Goal: Task Accomplishment & Management: Manage account settings

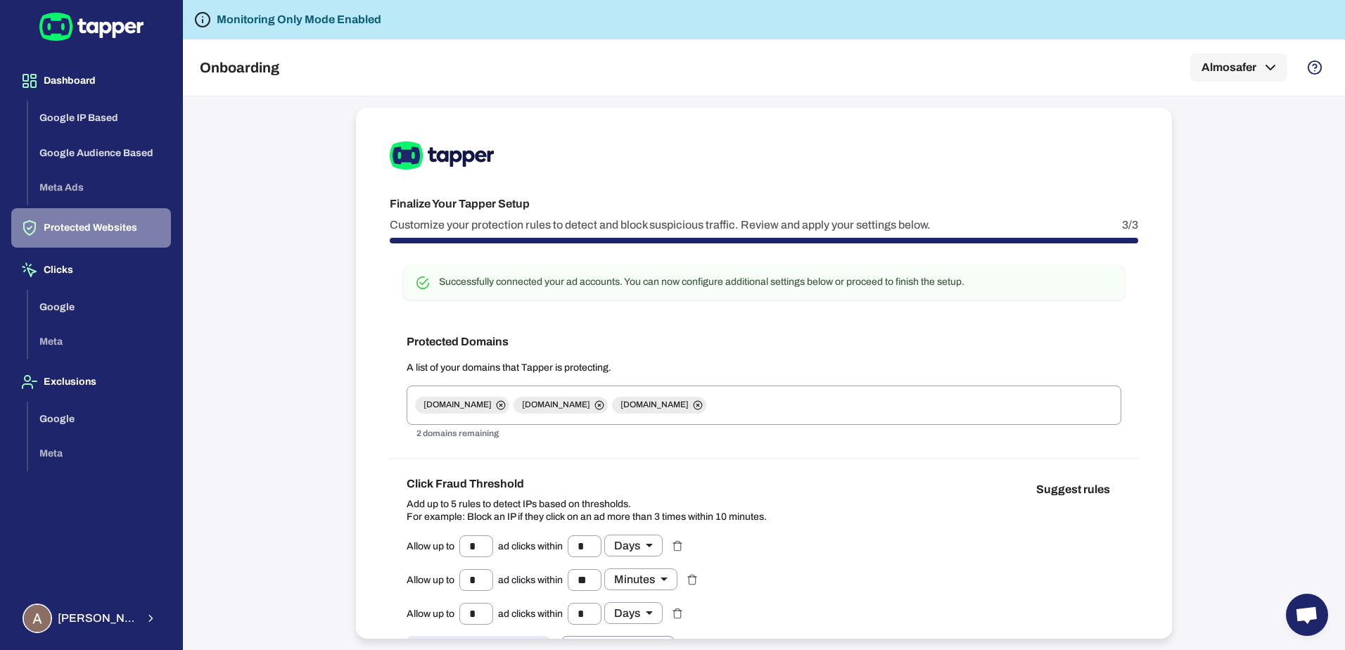
click at [75, 229] on button "Protected Websites" at bounding box center [91, 227] width 160 height 39
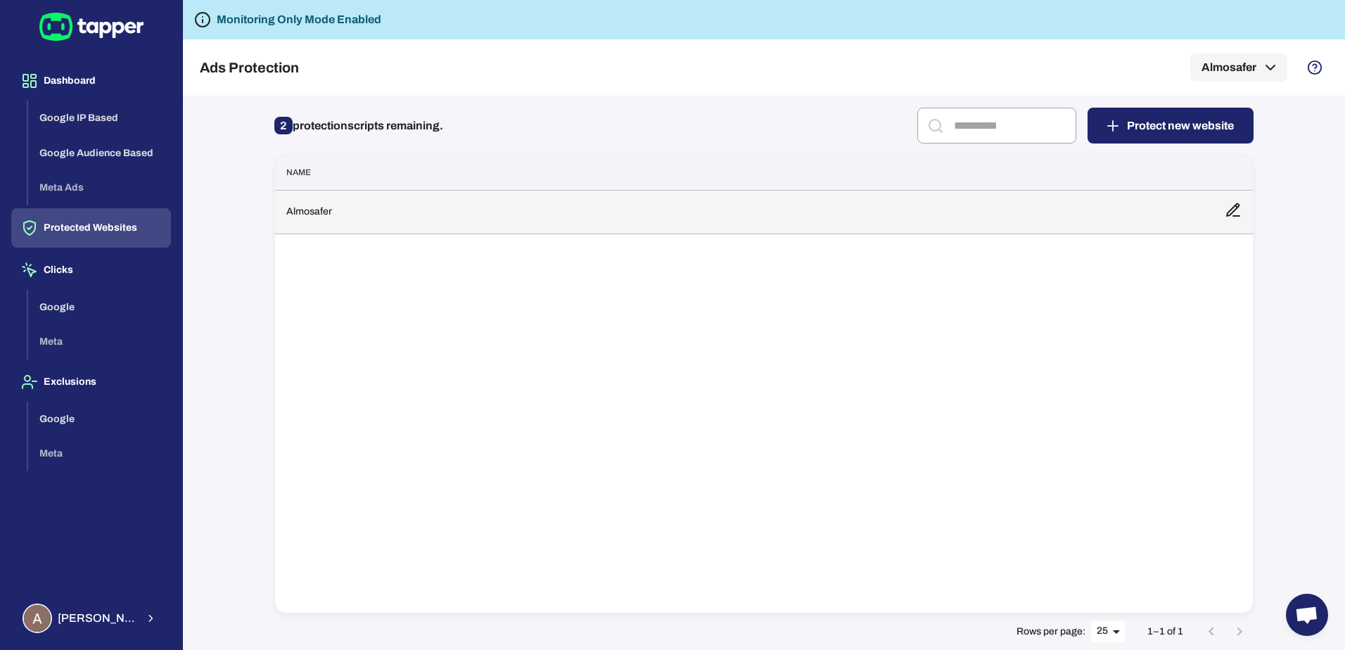
click at [691, 220] on td "Almosafer" at bounding box center [744, 212] width 938 height 44
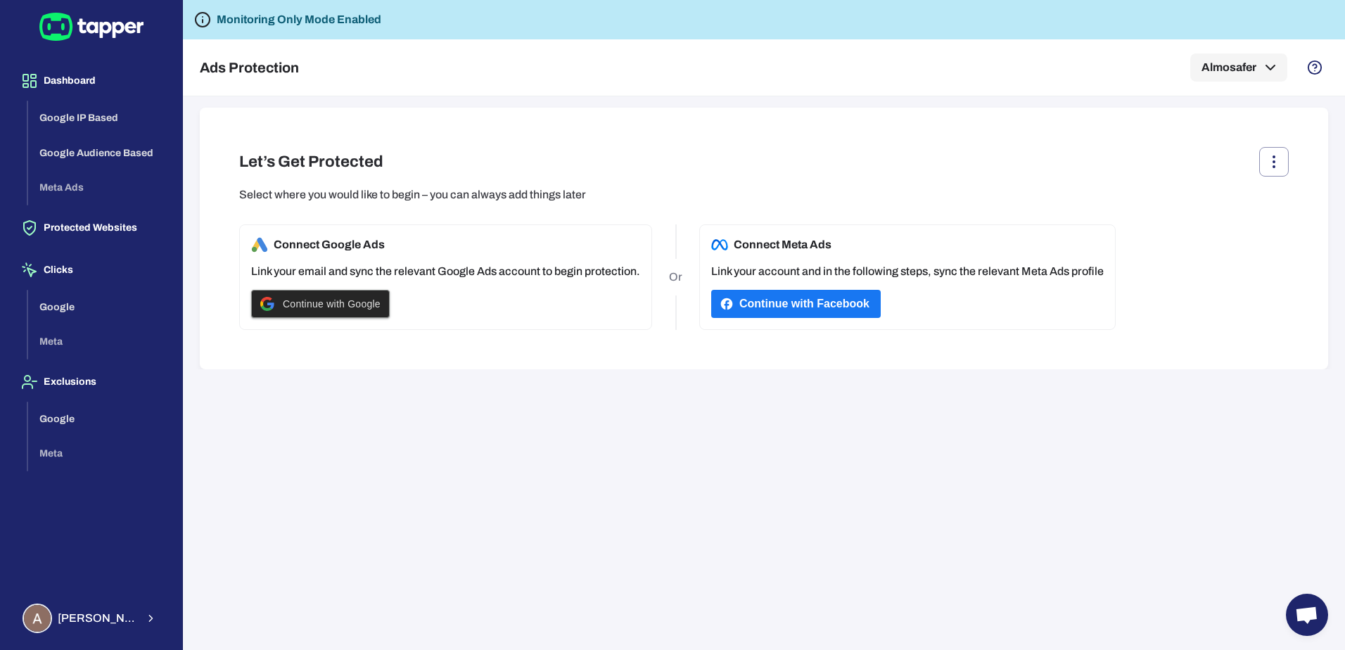
click at [347, 304] on span "Continue with Google" at bounding box center [332, 303] width 98 height 11
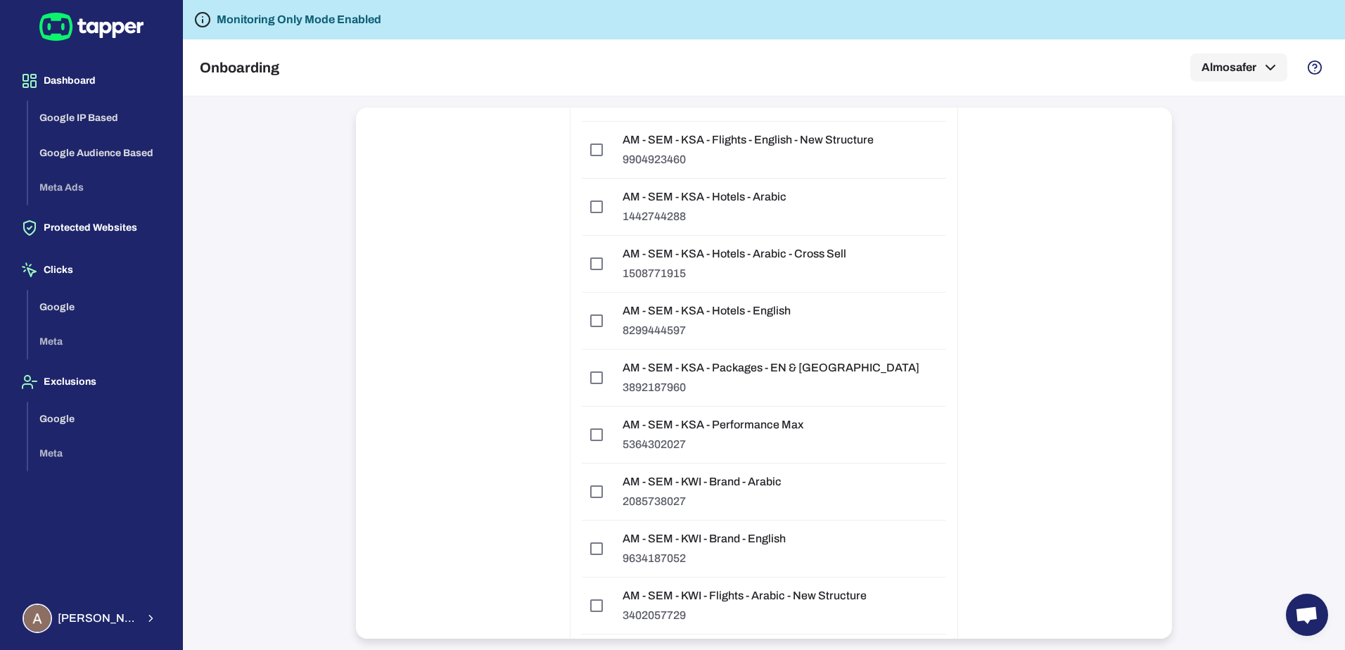
scroll to position [4109, 0]
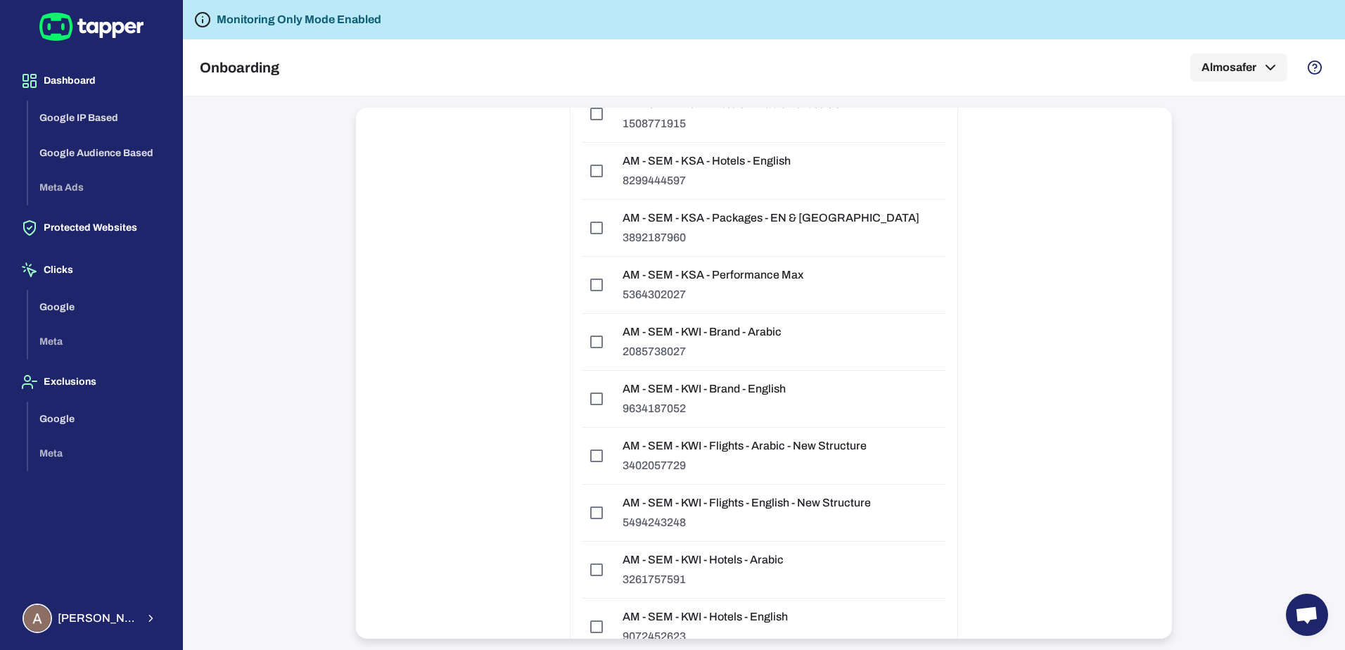
click at [753, 288] on p "5364302027" at bounding box center [713, 295] width 181 height 14
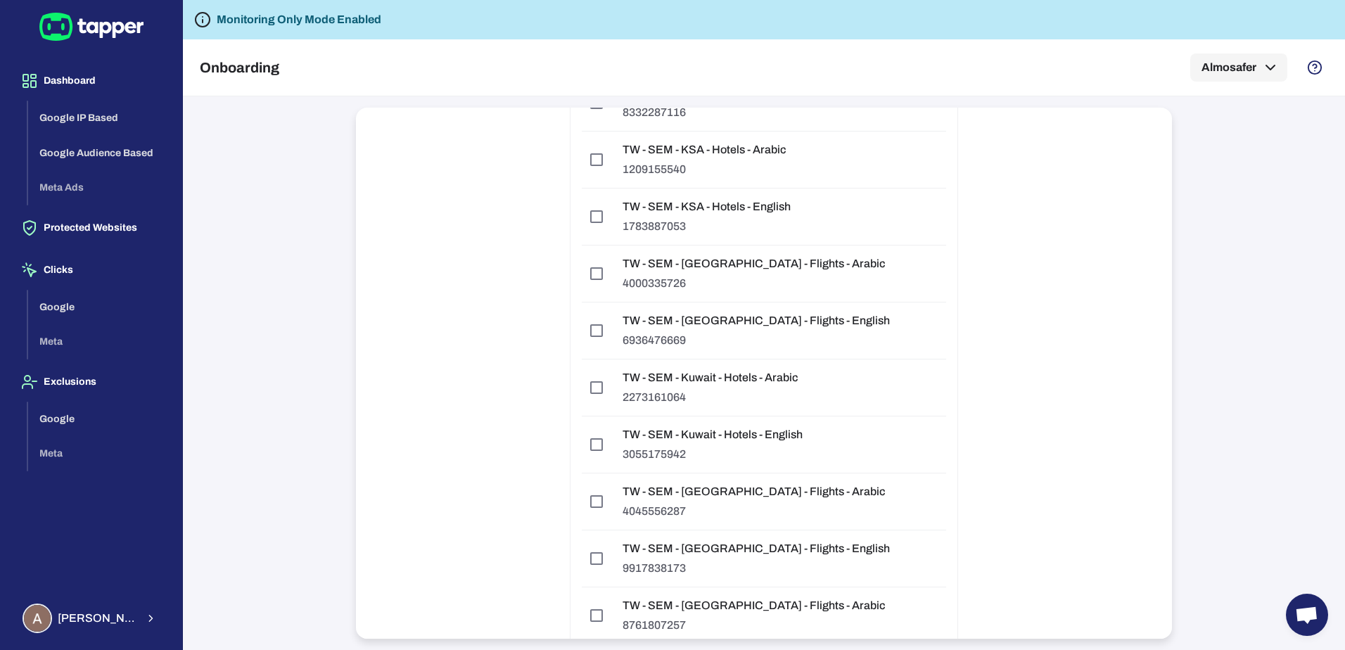
scroll to position [12777, 0]
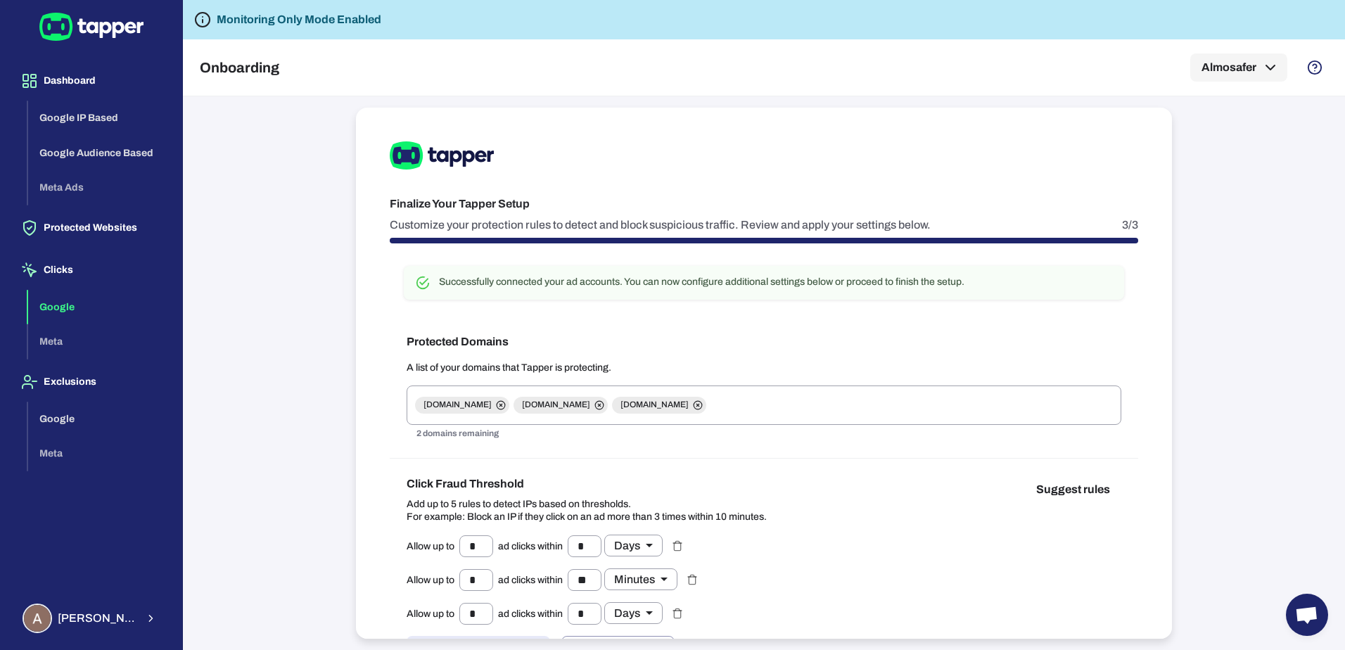
click at [73, 312] on button "Google" at bounding box center [99, 307] width 143 height 35
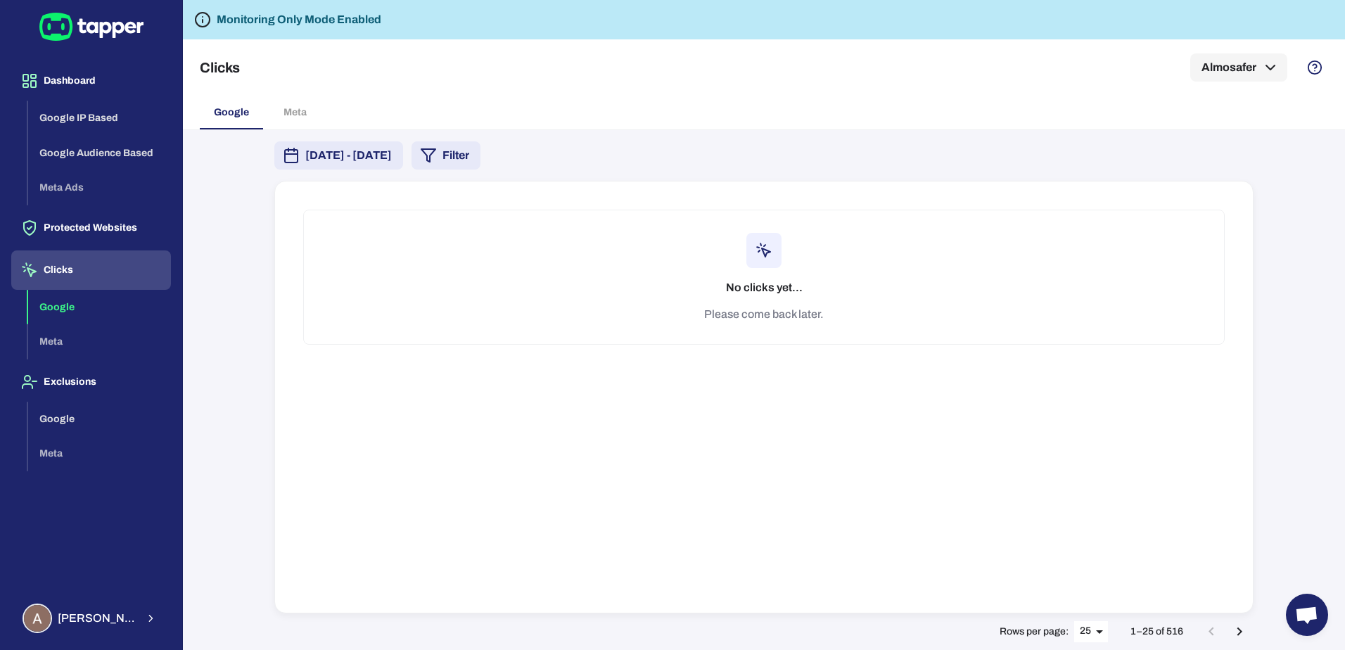
drag, startPoint x: 302, startPoint y: 109, endPoint x: 294, endPoint y: 111, distance: 8.7
click at [302, 110] on div "Google Meta" at bounding box center [764, 113] width 1128 height 34
click at [293, 111] on div "Google Meta" at bounding box center [764, 113] width 1128 height 34
click at [84, 117] on button "Google IP Based" at bounding box center [99, 118] width 143 height 35
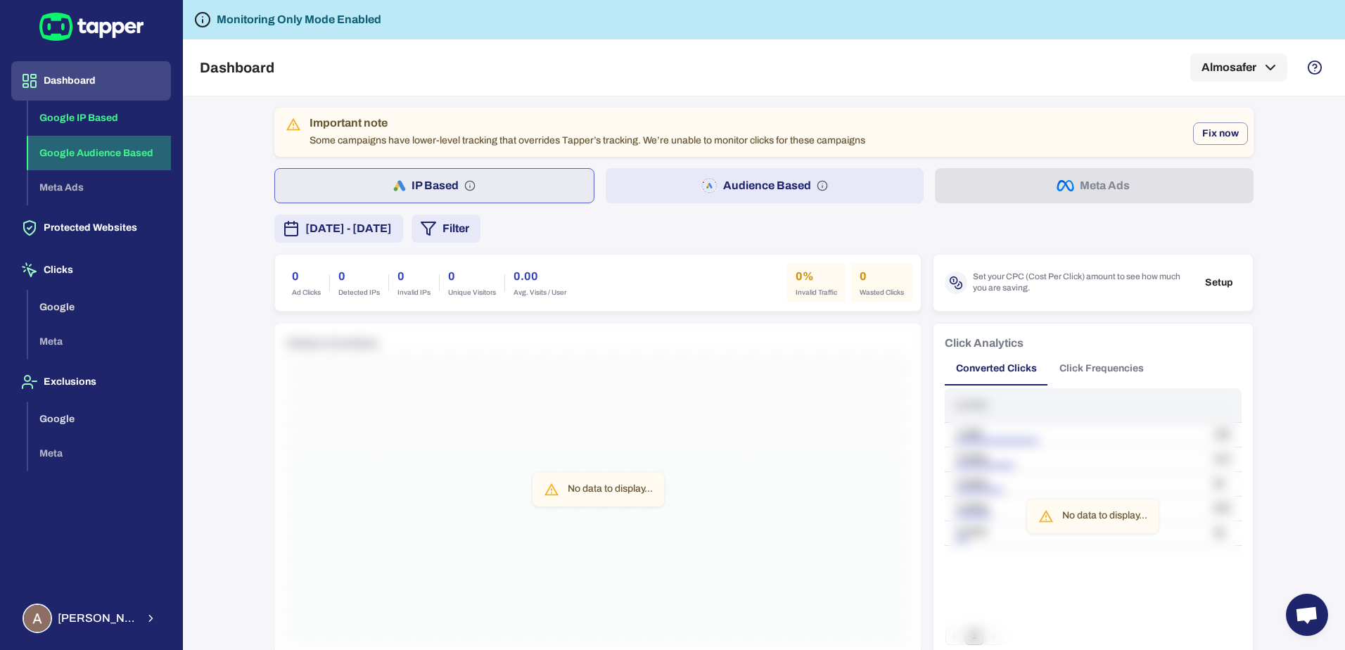
click at [133, 158] on button "Google Audience Based" at bounding box center [99, 153] width 143 height 35
click at [95, 155] on button "Google Audience Based" at bounding box center [99, 153] width 143 height 35
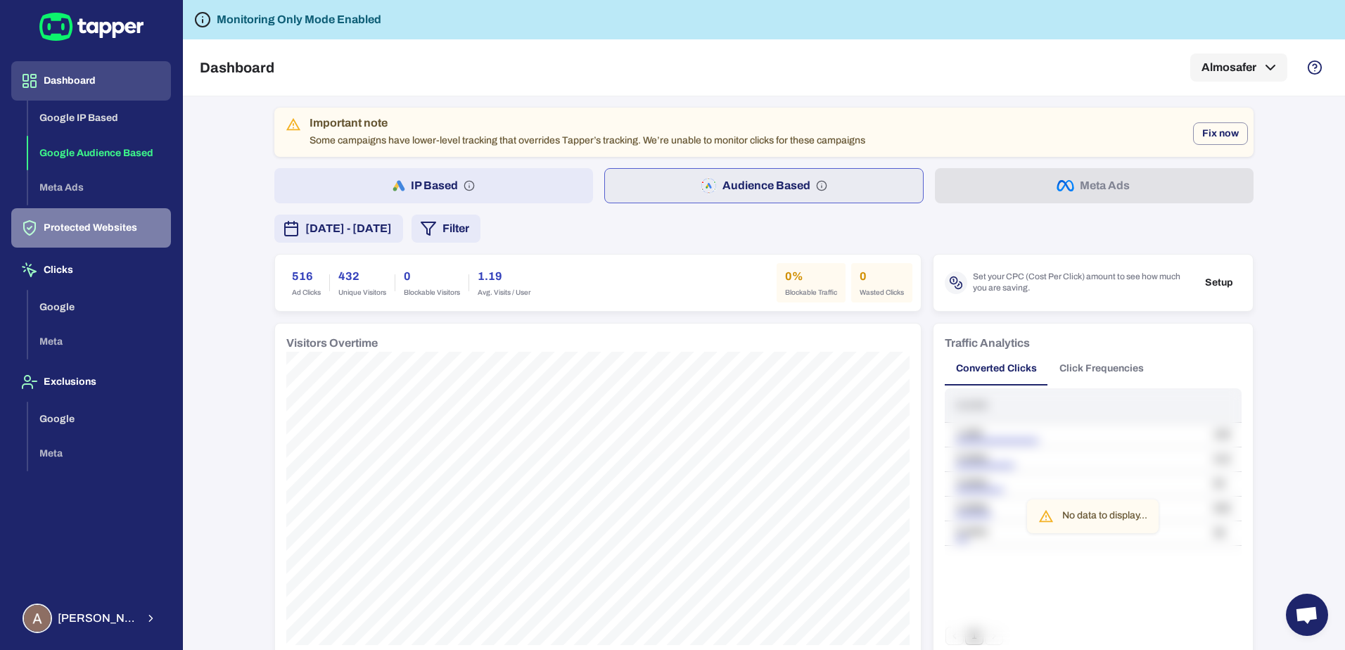
click at [98, 224] on button "Protected Websites" at bounding box center [91, 227] width 160 height 39
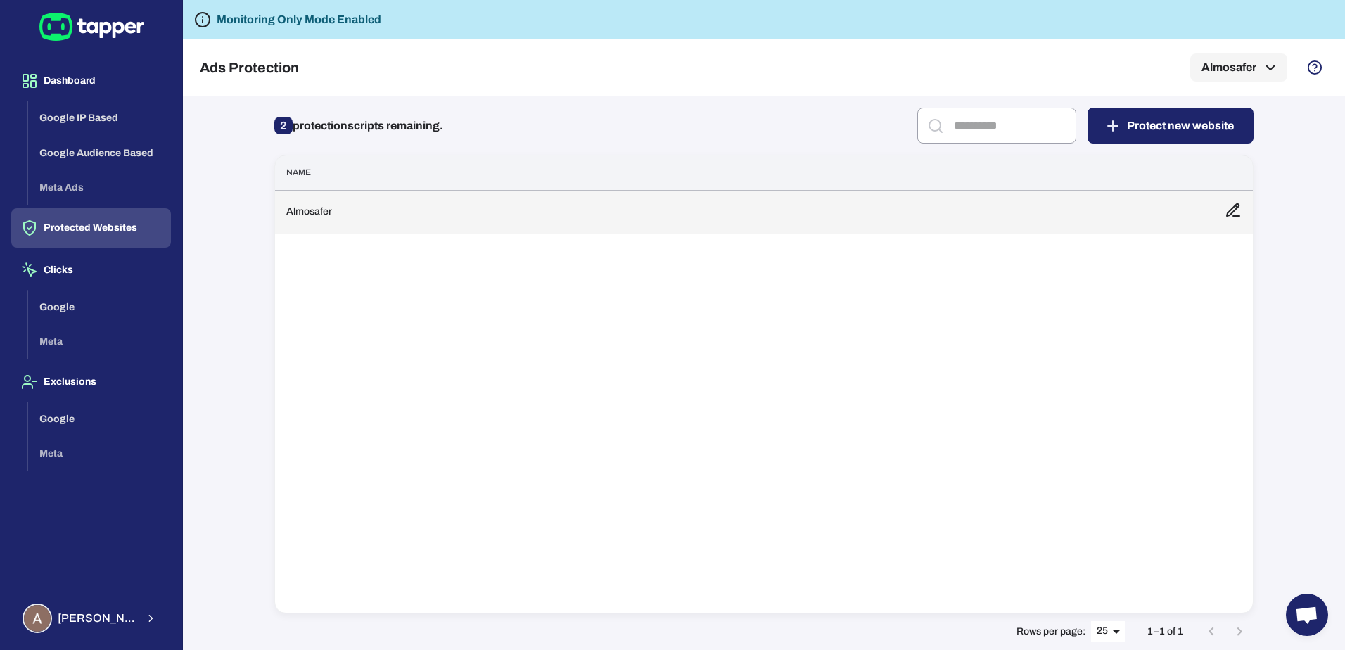
click at [669, 216] on td "Almosafer" at bounding box center [744, 212] width 938 height 44
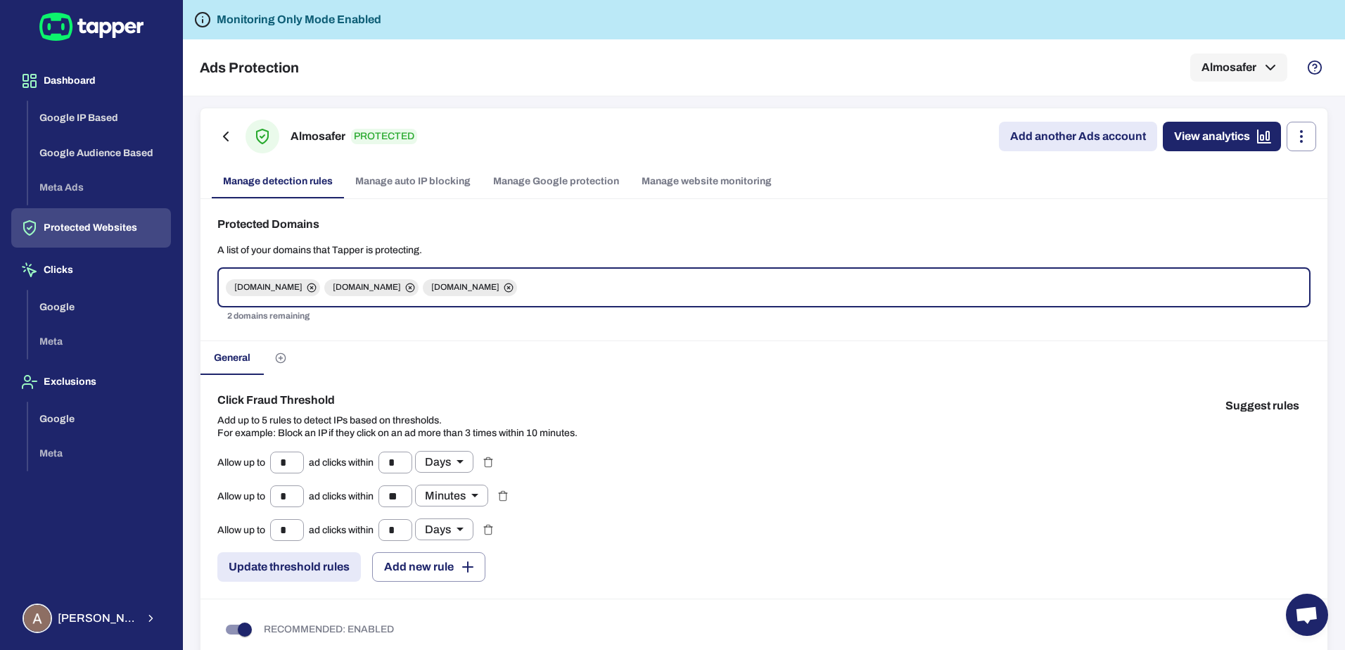
click at [423, 183] on link "Manage auto IP blocking" at bounding box center [413, 182] width 138 height 34
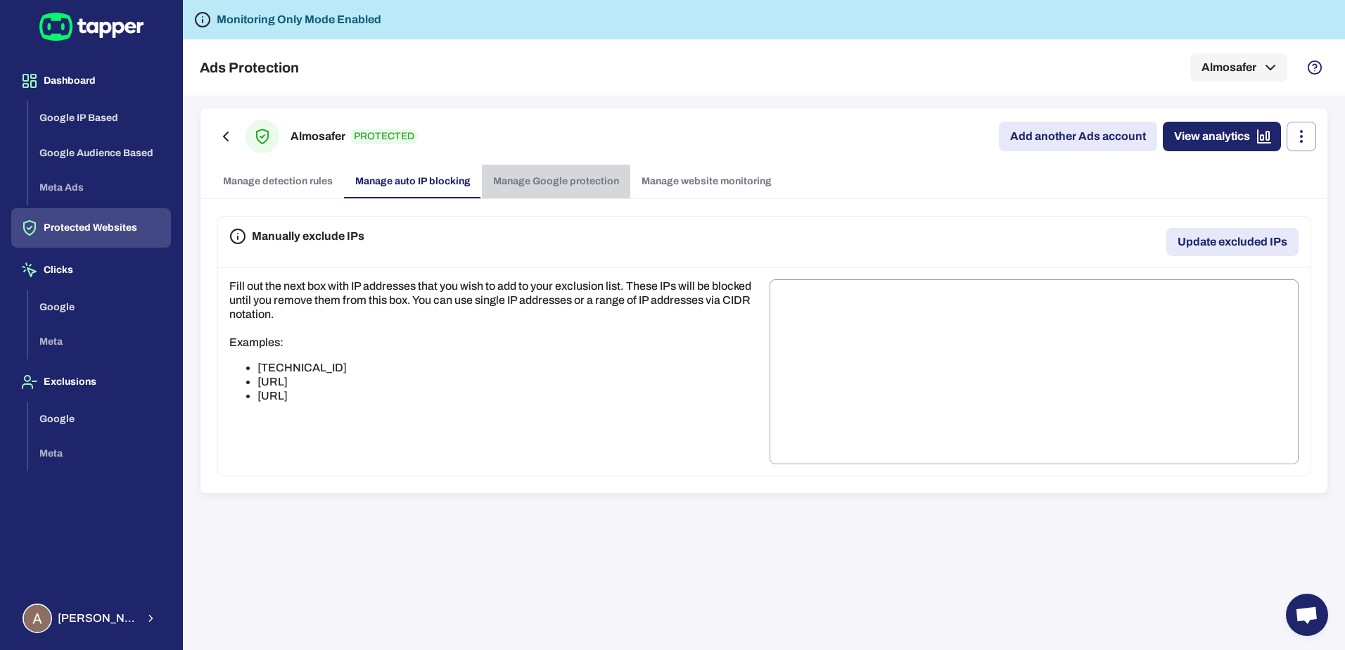
click at [541, 181] on link "Manage Google protection" at bounding box center [556, 182] width 148 height 34
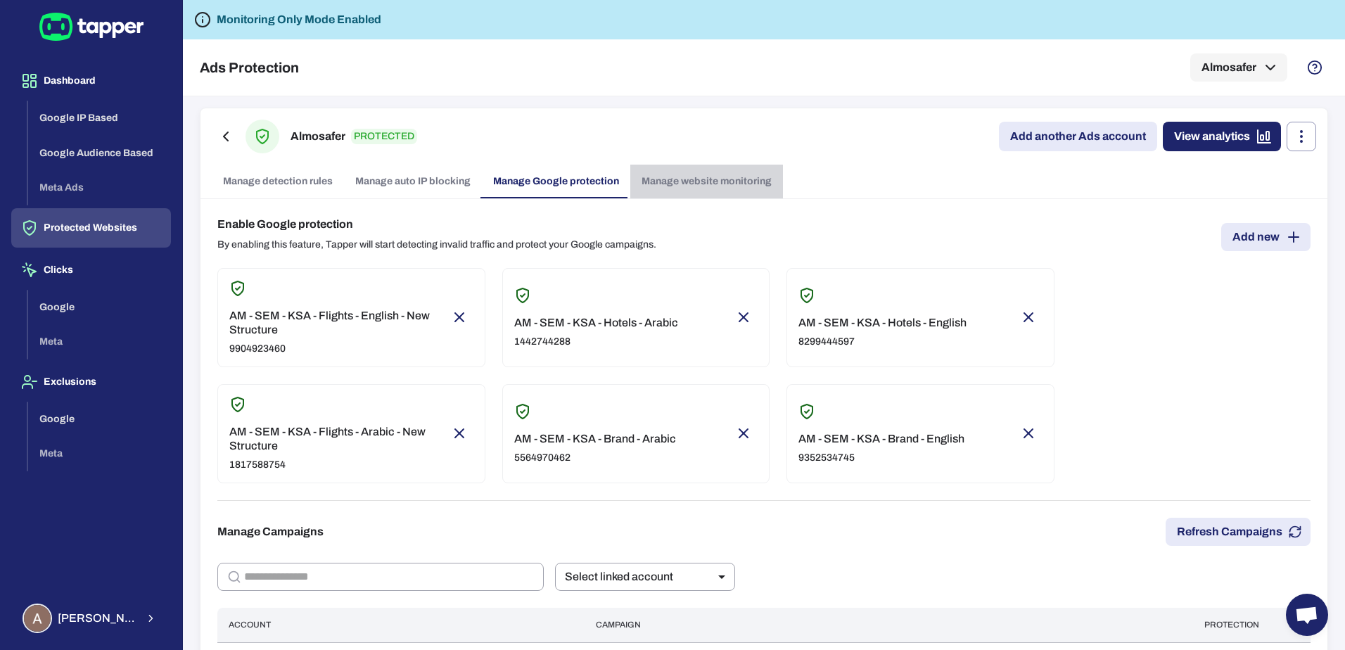
click at [674, 186] on link "Manage website monitoring" at bounding box center [706, 182] width 153 height 34
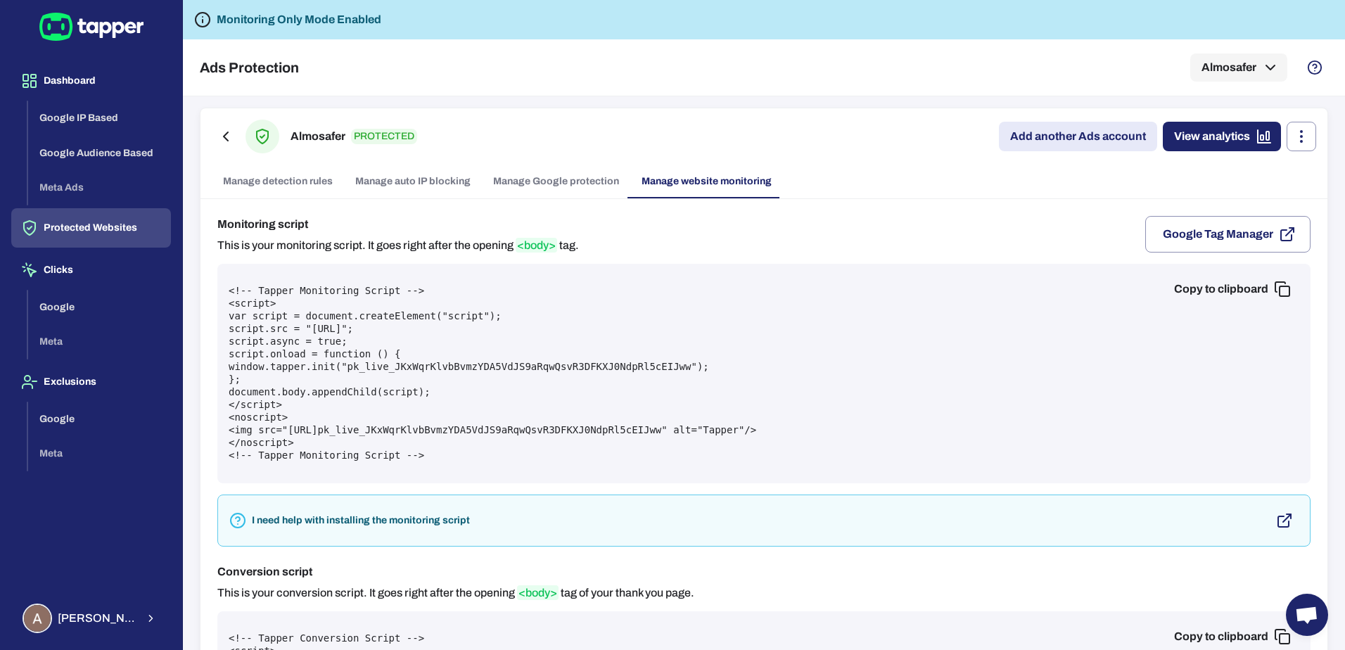
click at [532, 186] on link "Manage Google protection" at bounding box center [556, 182] width 148 height 34
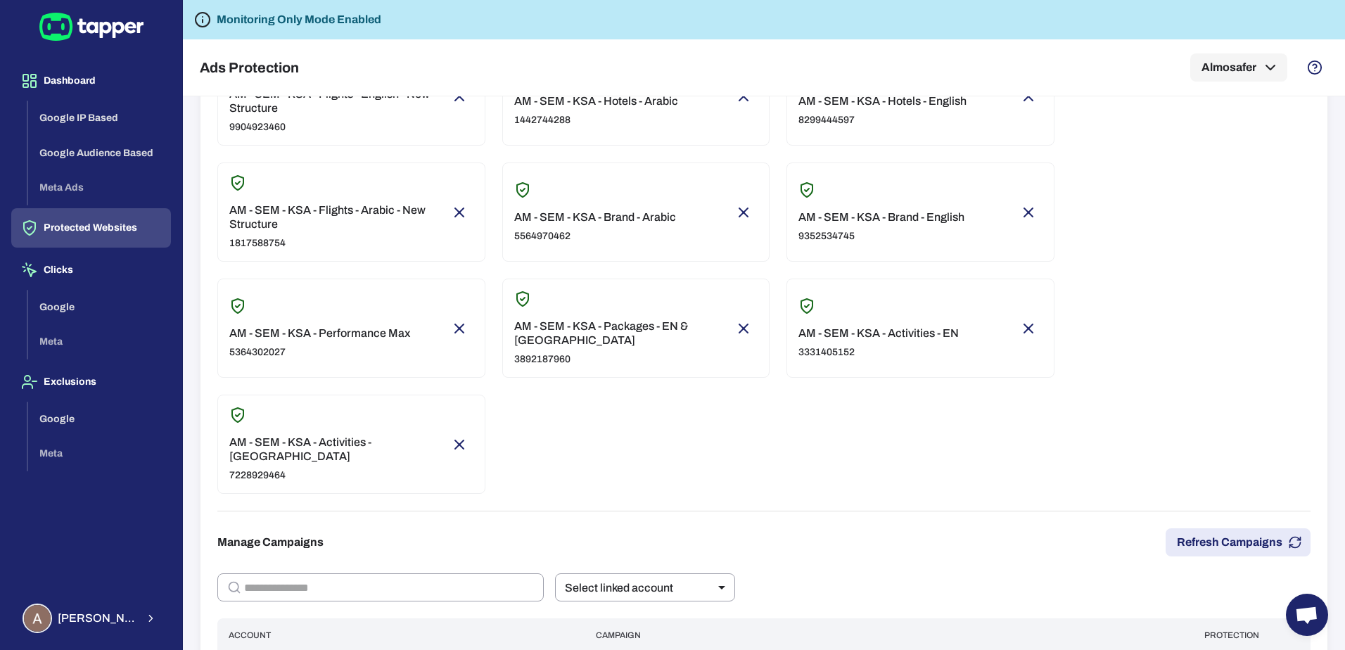
scroll to position [281, 0]
